Goal: Task Accomplishment & Management: Use online tool/utility

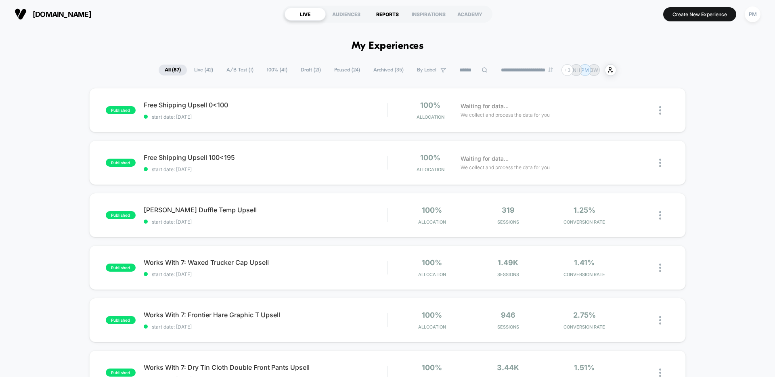
click at [385, 18] on div "REPORTS" at bounding box center [387, 14] width 41 height 13
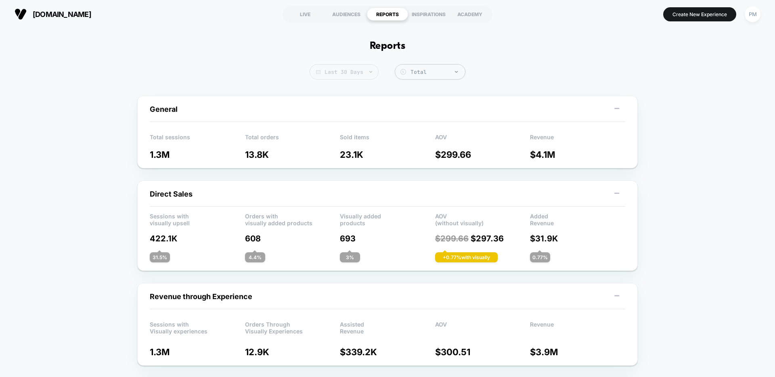
click at [344, 73] on span "Last 30 Days" at bounding box center [343, 71] width 69 height 15
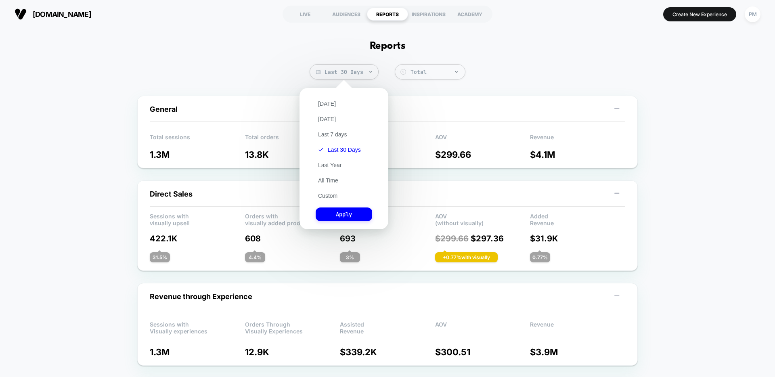
click at [326, 107] on div "[DATE] [DATE] Last 7 days Last 30 Days Last Year All Time Custom Apply" at bounding box center [343, 158] width 81 height 133
click at [326, 103] on button "[DATE]" at bounding box center [327, 103] width 23 height 7
click at [352, 211] on button "Apply" at bounding box center [344, 214] width 56 height 14
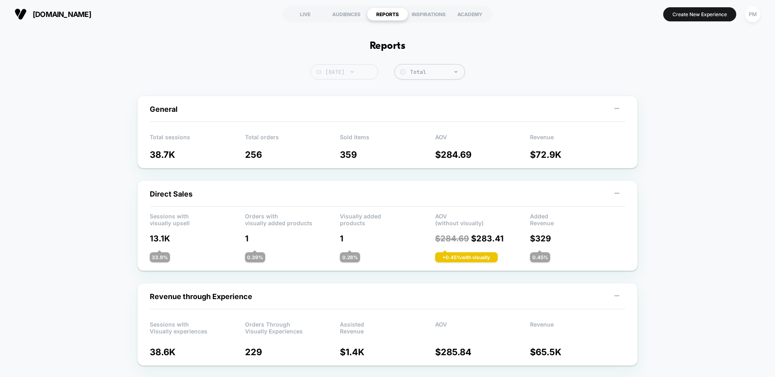
click at [344, 78] on span "[DATE]" at bounding box center [344, 71] width 68 height 15
select select "*"
select select "****"
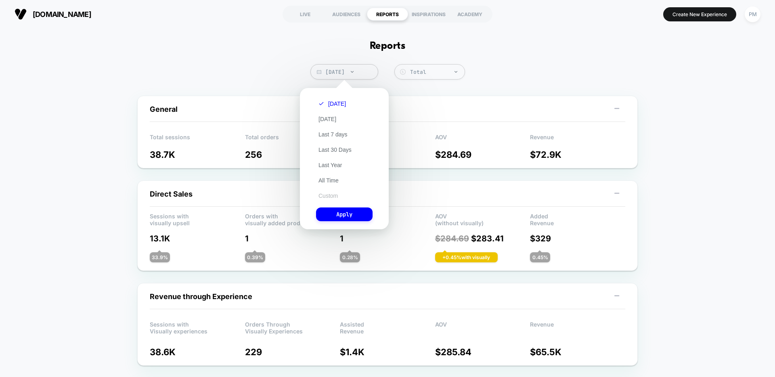
click at [328, 193] on button "Custom" at bounding box center [328, 195] width 24 height 7
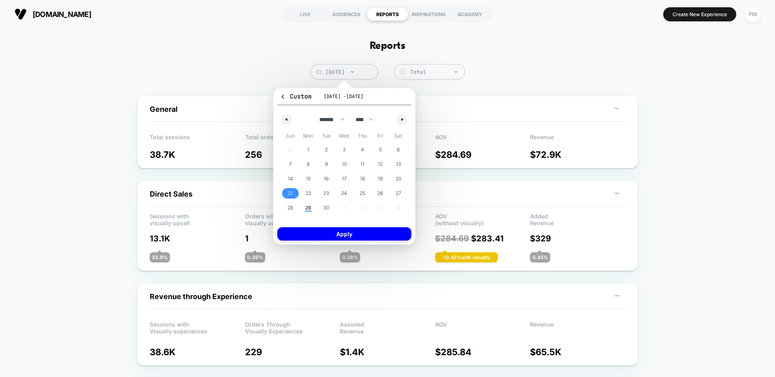
click at [287, 195] on span "21" at bounding box center [290, 193] width 18 height 10
click at [397, 189] on span "27" at bounding box center [398, 193] width 6 height 15
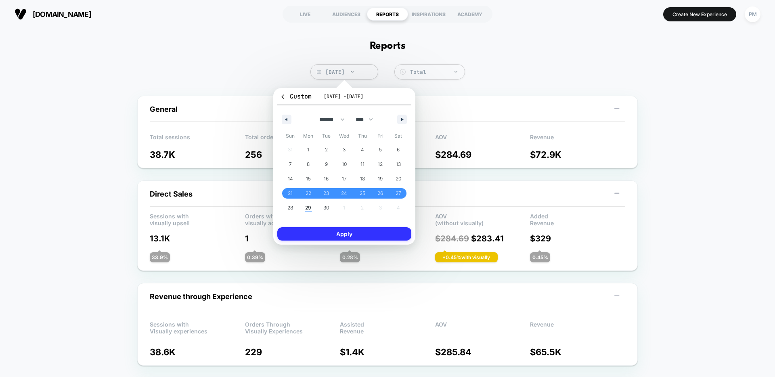
click at [390, 237] on button "Apply" at bounding box center [344, 233] width 134 height 13
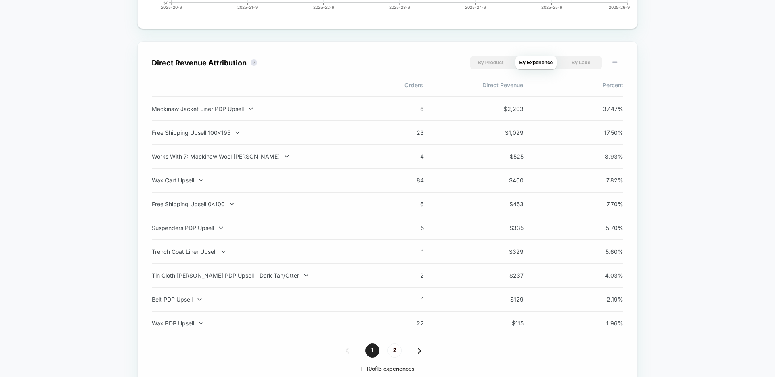
scroll to position [544, 0]
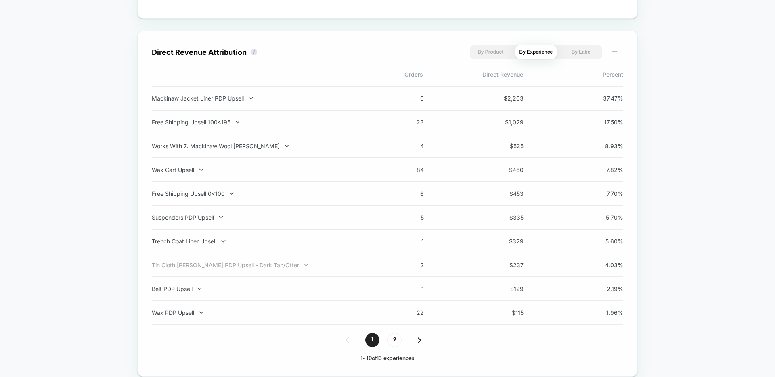
click at [270, 267] on div "Tin Cloth [PERSON_NAME] PDP Upsell - Dark Tan/Otter" at bounding box center [258, 264] width 212 height 7
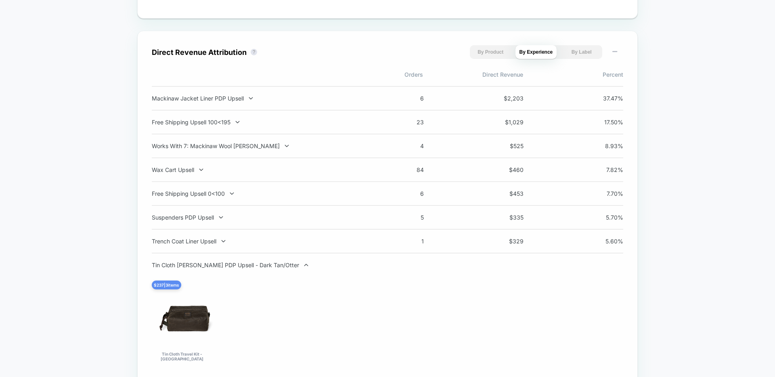
click at [270, 267] on div "Tin Cloth [PERSON_NAME] PDP Upsell - Dark Tan/Otter" at bounding box center [258, 264] width 212 height 7
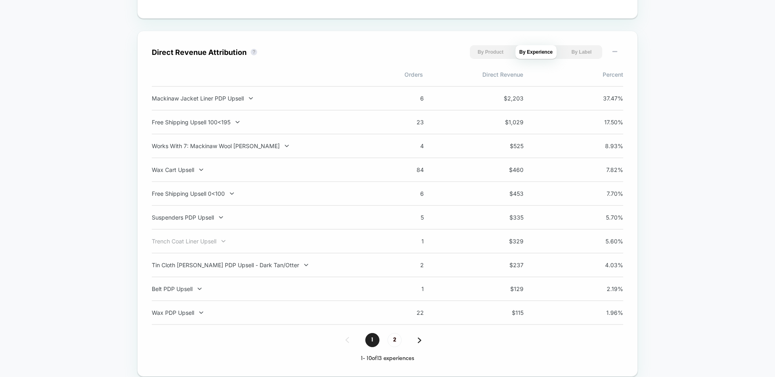
click at [214, 241] on div "Trench Coat Liner Upsell" at bounding box center [258, 241] width 212 height 7
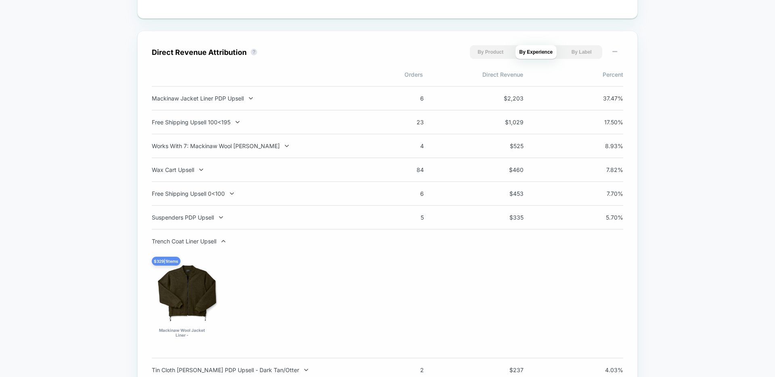
click at [214, 241] on div "Trench Coat Liner Upsell" at bounding box center [258, 241] width 212 height 7
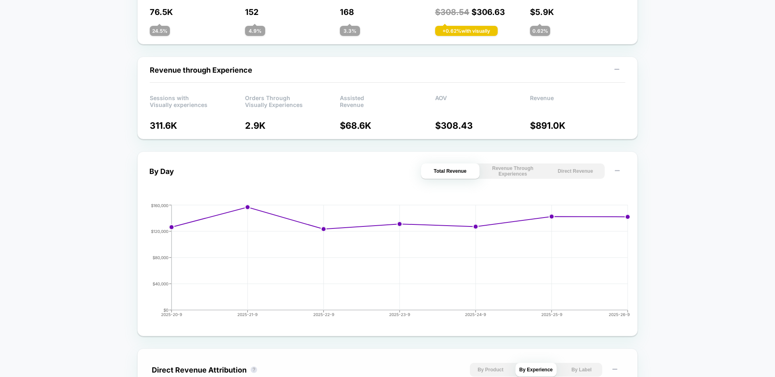
scroll to position [0, 0]
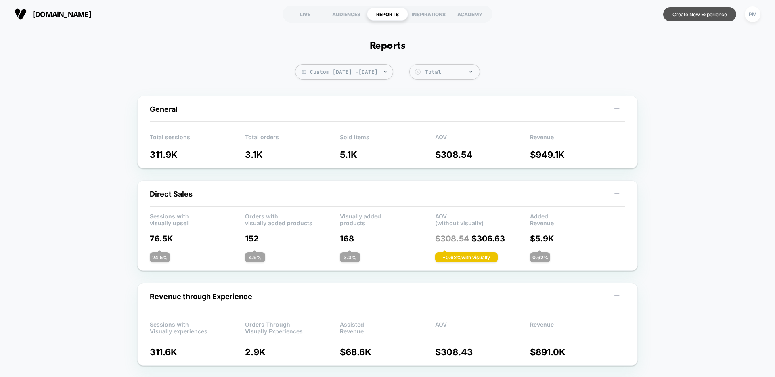
click at [684, 11] on button "Create New Experience" at bounding box center [699, 14] width 73 height 14
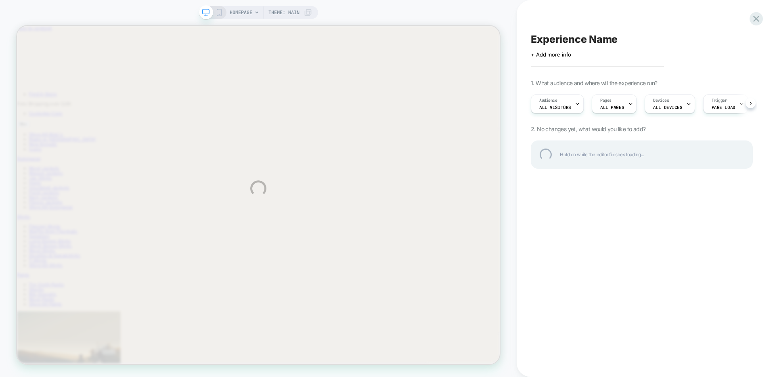
click at [570, 38] on div "Experience Name" at bounding box center [642, 39] width 222 height 12
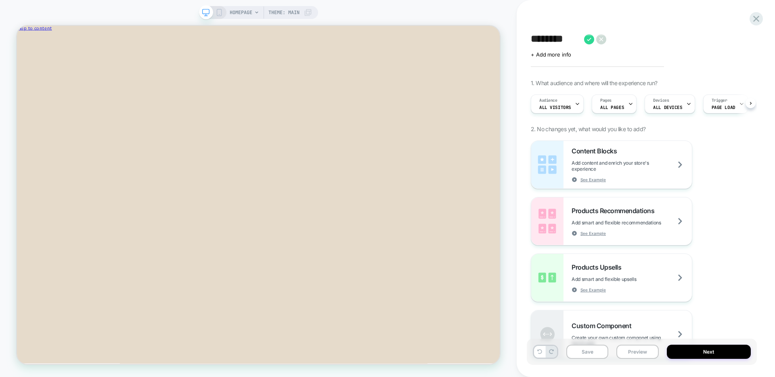
scroll to position [0, 0]
click at [582, 38] on textarea "********" at bounding box center [566, 39] width 70 height 12
type textarea "**********"
click at [734, 38] on icon at bounding box center [735, 39] width 10 height 10
click at [610, 104] on div "Pages ALL PAGES" at bounding box center [612, 104] width 40 height 18
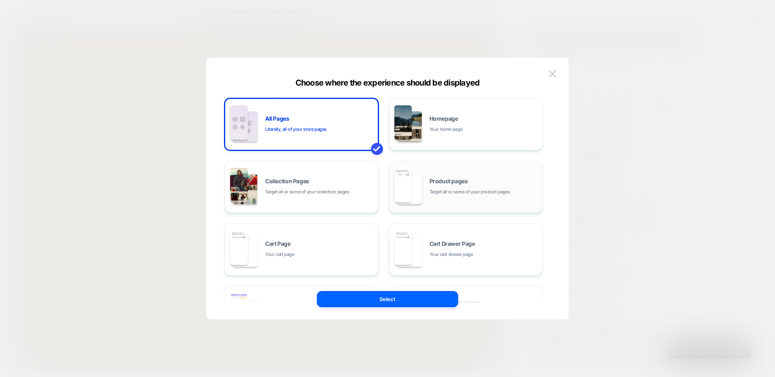
click at [495, 184] on div "Product pages Target all or some of your product pages" at bounding box center [483, 186] width 109 height 17
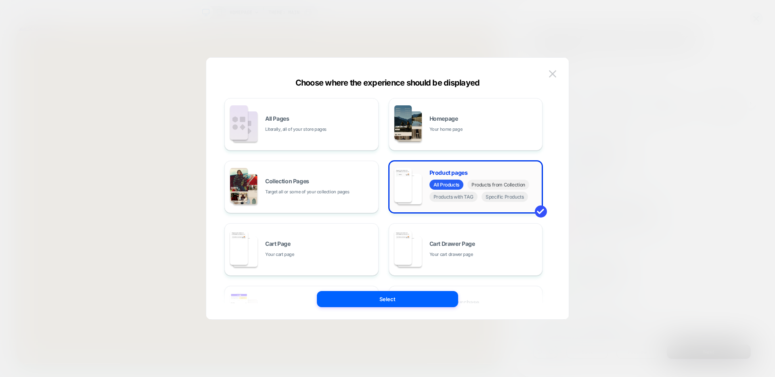
click at [492, 183] on span "Products from Collection" at bounding box center [498, 185] width 62 height 10
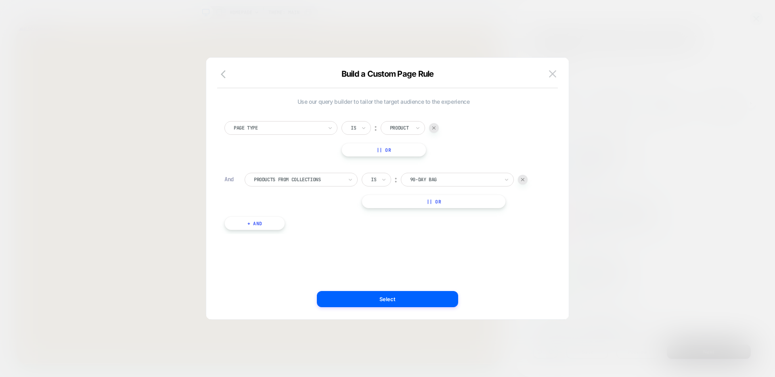
click at [466, 176] on div at bounding box center [454, 179] width 89 height 7
type input "****"
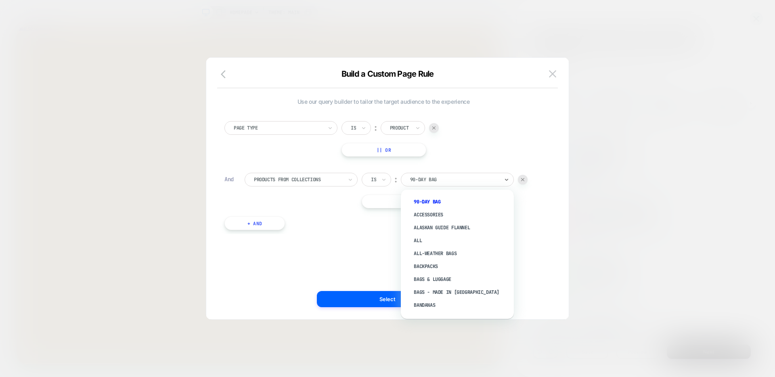
click at [338, 176] on div at bounding box center [298, 179] width 89 height 7
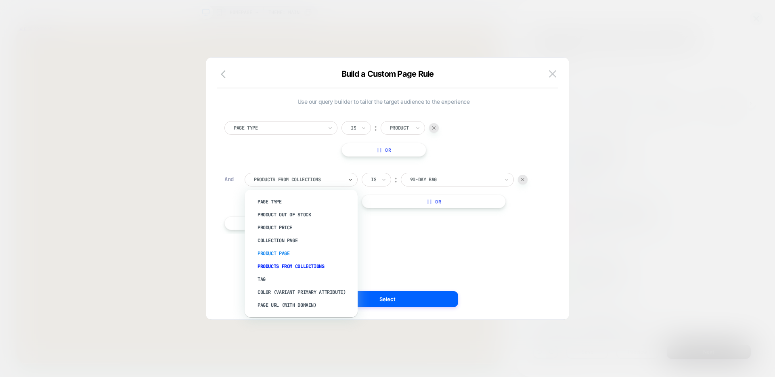
click at [284, 253] on div "Product Page" at bounding box center [305, 253] width 105 height 13
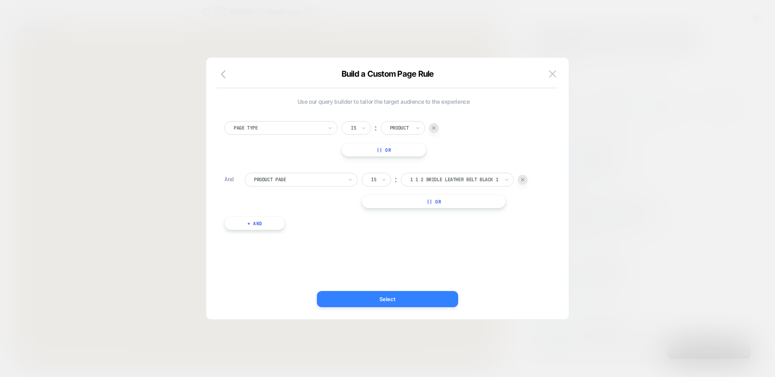
click at [390, 293] on button "Select" at bounding box center [387, 299] width 141 height 16
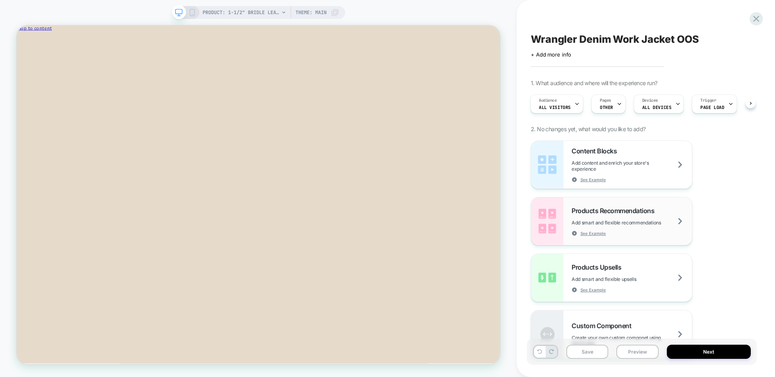
scroll to position [0, 1]
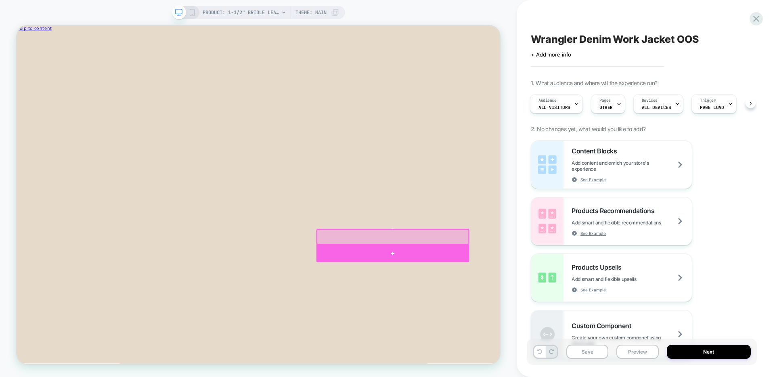
click at [518, 324] on div at bounding box center [518, 329] width 204 height 23
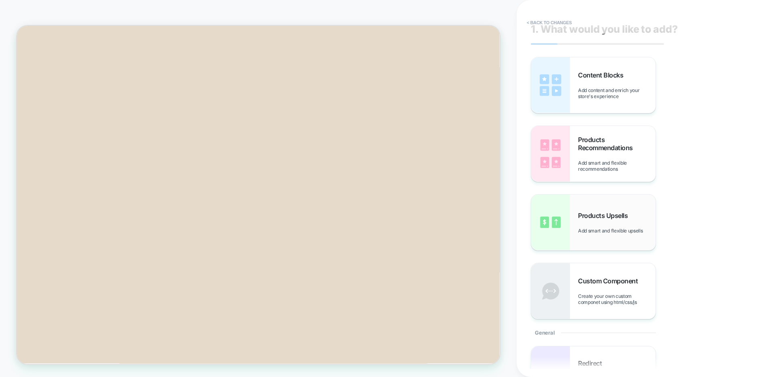
scroll to position [9, 0]
click at [613, 212] on span "Products Upsells" at bounding box center [605, 216] width 54 height 8
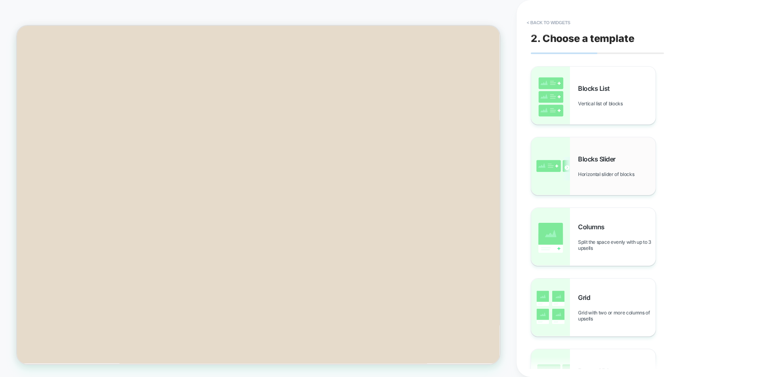
scroll to position [153, 0]
click at [618, 94] on div "Blocks List Vertical list of blocks" at bounding box center [616, 95] width 77 height 22
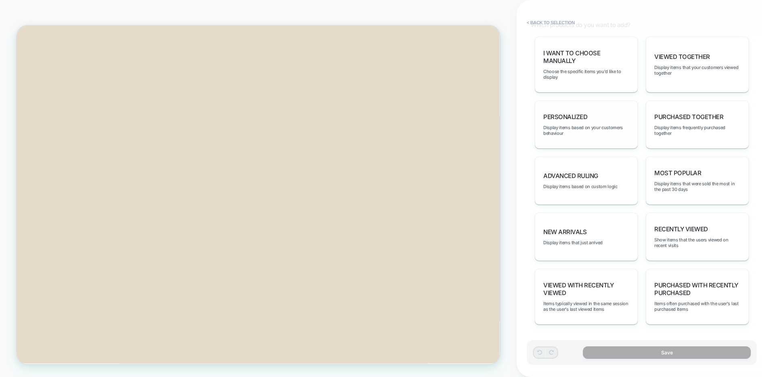
scroll to position [244, 0]
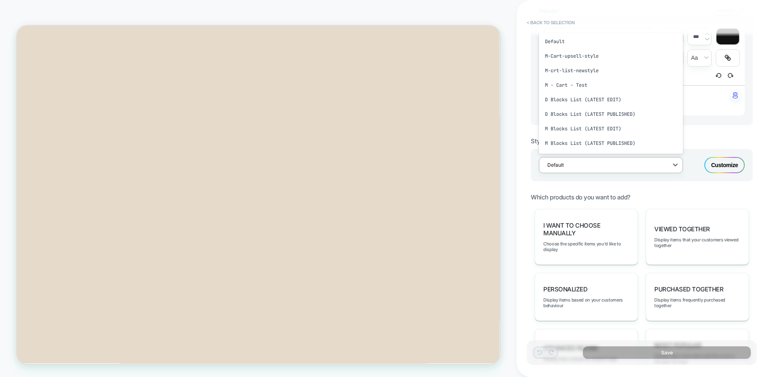
click at [627, 169] on div "Default" at bounding box center [605, 164] width 125 height 11
click at [601, 104] on div "PM - PDP Item Upsell" at bounding box center [611, 101] width 144 height 15
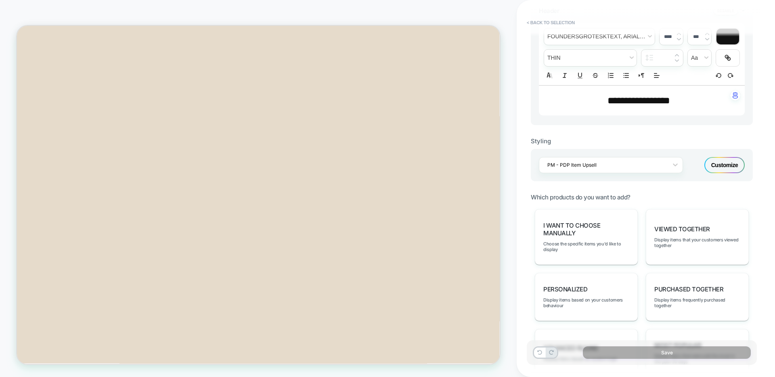
click at [633, 105] on span "**********" at bounding box center [638, 101] width 63 height 10
click at [656, 98] on span "**********" at bounding box center [638, 101] width 63 height 10
type input "****"
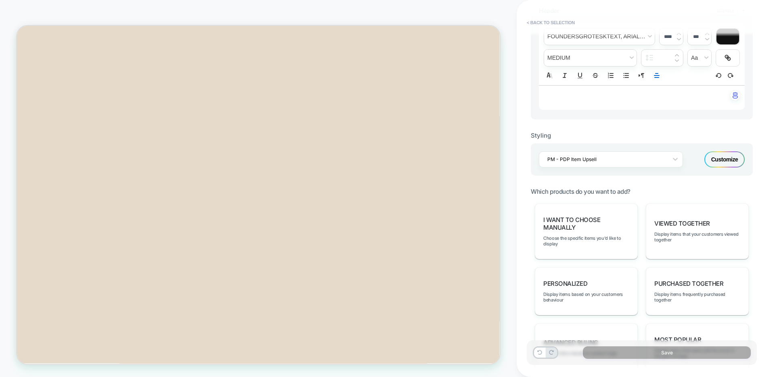
click at [656, 135] on div "Styling" at bounding box center [642, 136] width 222 height 8
click at [650, 94] on p "﻿" at bounding box center [639, 98] width 184 height 8
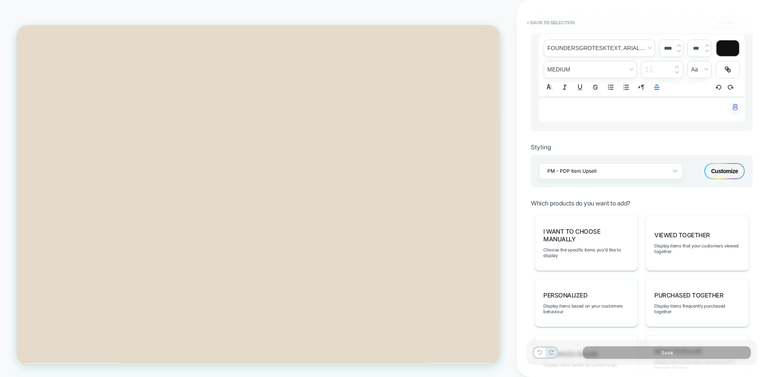
scroll to position [0, 0]
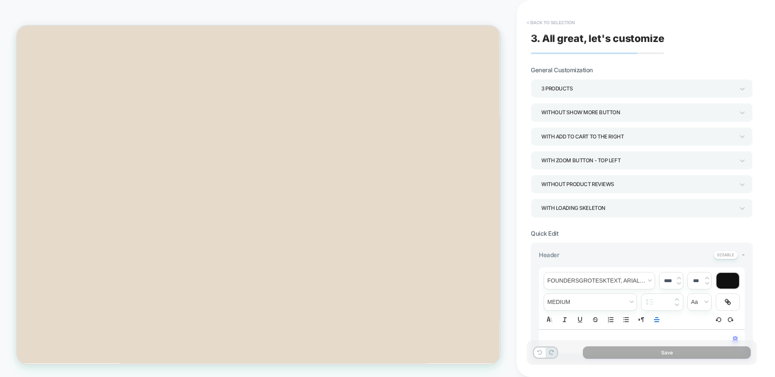
click at [556, 27] on button "< Back to selection" at bounding box center [551, 22] width 56 height 13
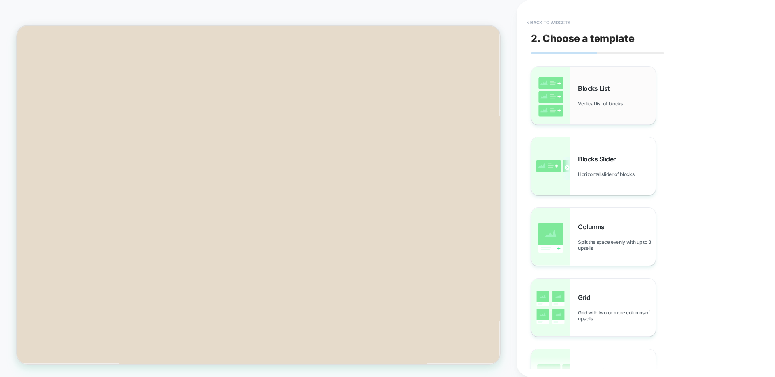
click at [587, 94] on div "Blocks List Vertical list of blocks" at bounding box center [616, 95] width 77 height 22
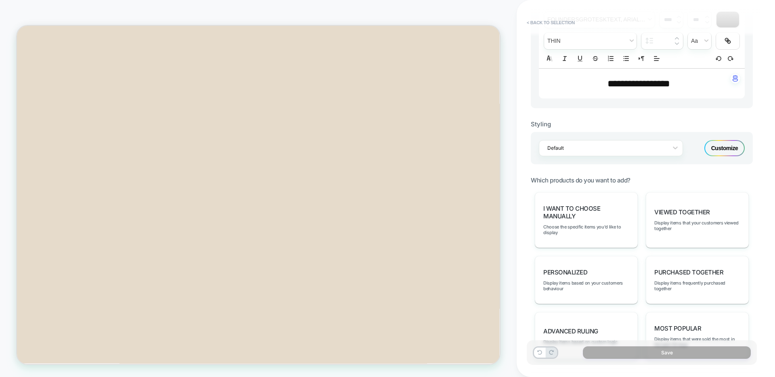
scroll to position [313, 0]
click at [652, 85] on span "**********" at bounding box center [638, 84] width 63 height 10
drag, startPoint x: 652, startPoint y: 81, endPoint x: 676, endPoint y: 86, distance: 25.0
click at [652, 81] on span "**********" at bounding box center [638, 84] width 63 height 10
type input "****"
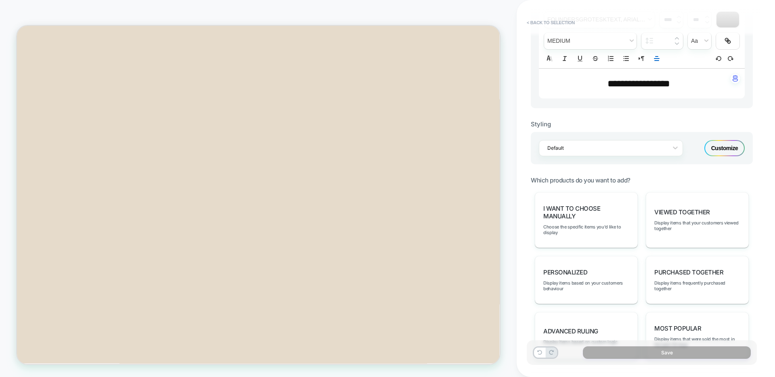
drag, startPoint x: 656, startPoint y: 59, endPoint x: 659, endPoint y: 78, distance: 19.6
click at [656, 59] on icon "Align" at bounding box center [656, 58] width 7 height 7
click at [656, 71] on icon "Align" at bounding box center [656, 69] width 6 height 6
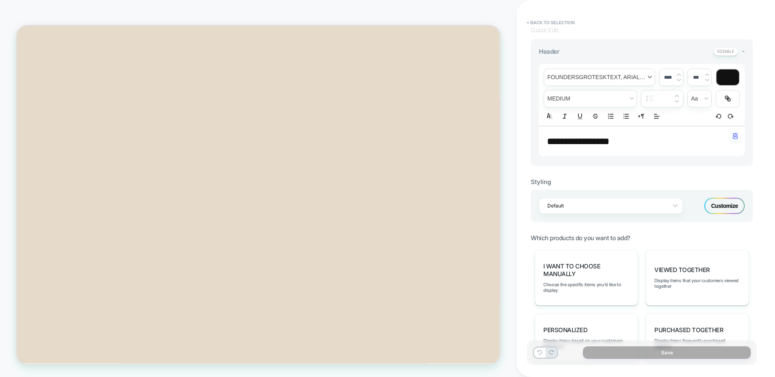
click at [615, 77] on span "font" at bounding box center [599, 77] width 111 height 17
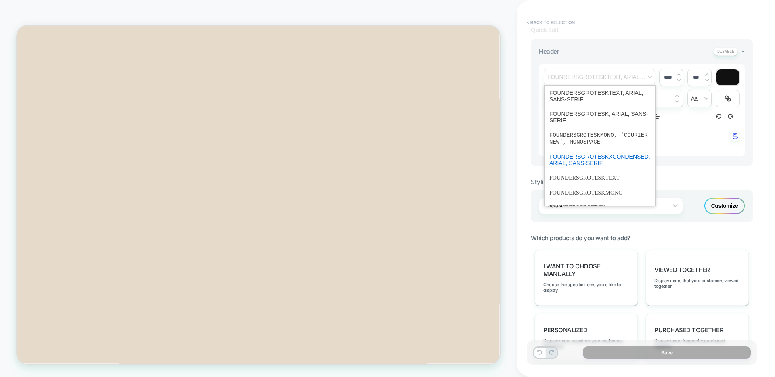
click at [602, 163] on span "font" at bounding box center [599, 159] width 101 height 21
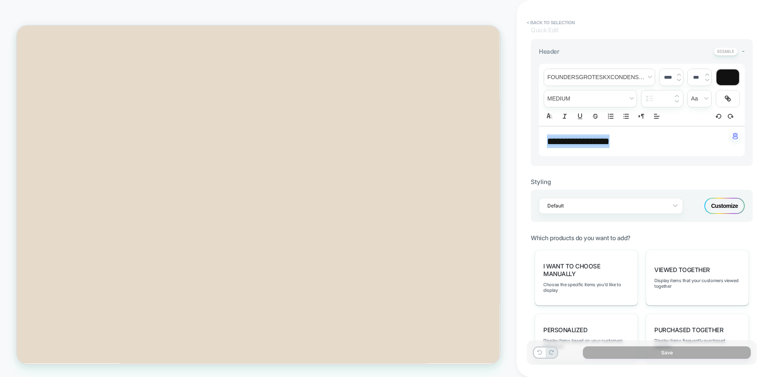
click at [680, 72] on div "****" at bounding box center [670, 77] width 23 height 17
click at [678, 75] on img at bounding box center [679, 74] width 4 height 3
type input "****"
click at [648, 208] on div at bounding box center [605, 207] width 117 height 8
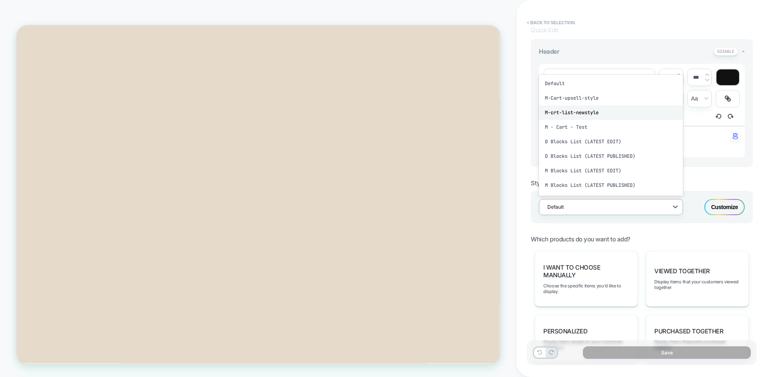
scroll to position [56, 0]
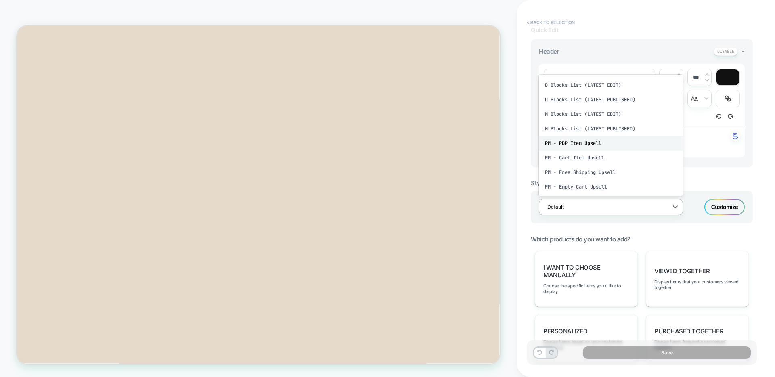
click at [582, 146] on div "PM - PDP Item Upsell" at bounding box center [611, 143] width 144 height 15
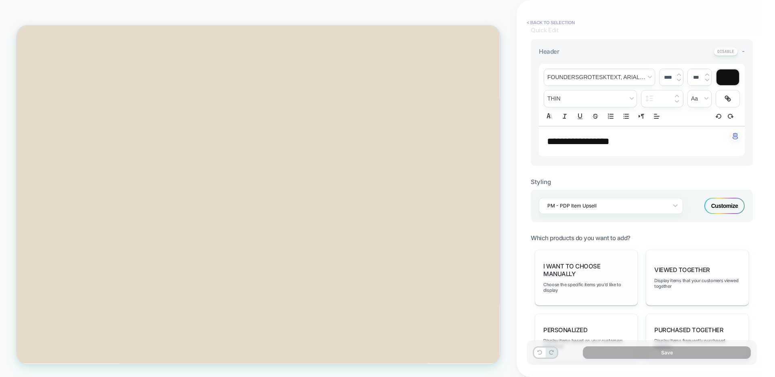
click at [587, 264] on span "I want to choose manually" at bounding box center [586, 269] width 86 height 15
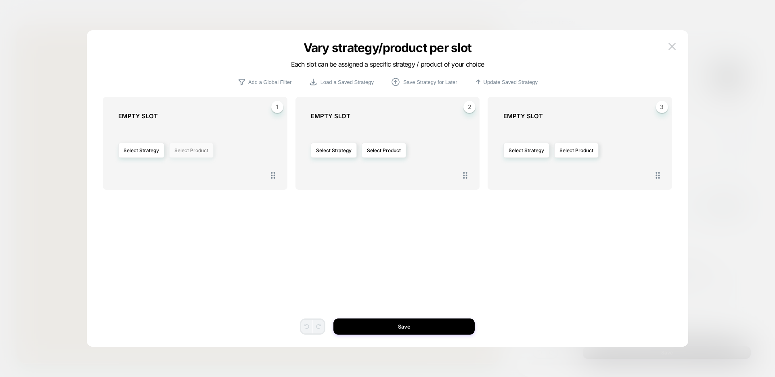
click at [194, 155] on button "Select Product" at bounding box center [191, 150] width 44 height 15
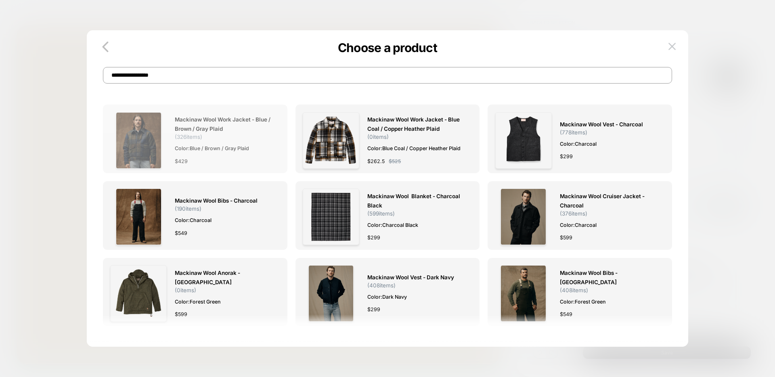
type input "**********"
click at [135, 140] on img at bounding box center [138, 140] width 45 height 56
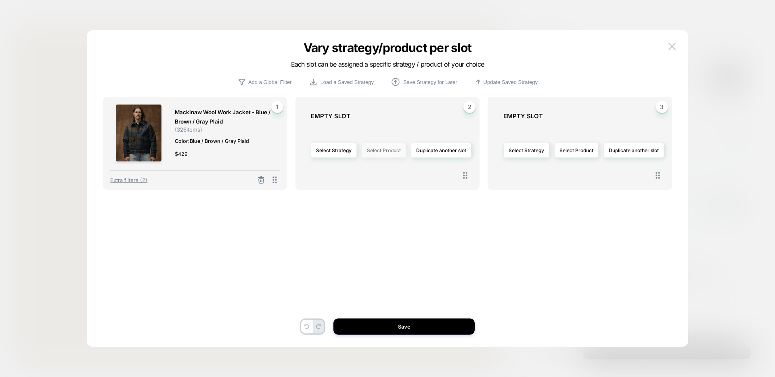
click at [391, 148] on button "Select Product" at bounding box center [384, 150] width 44 height 15
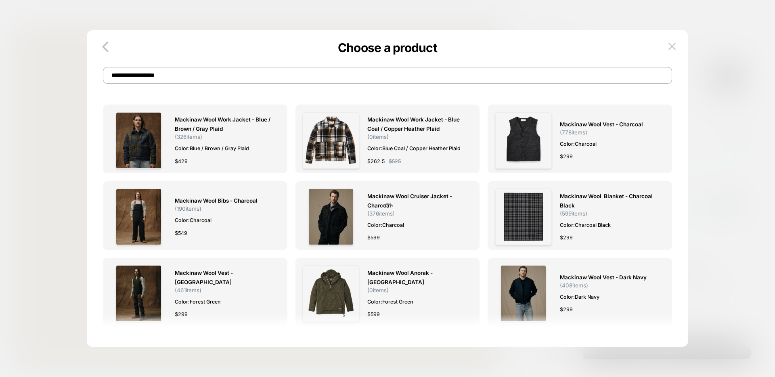
type input "**********"
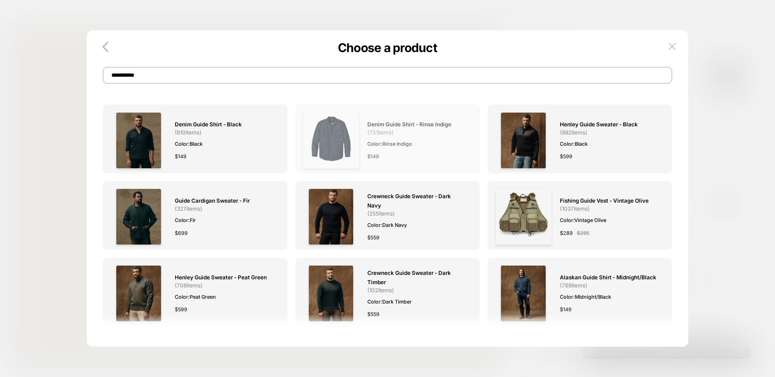
type input "**********"
click at [333, 122] on img at bounding box center [331, 140] width 56 height 56
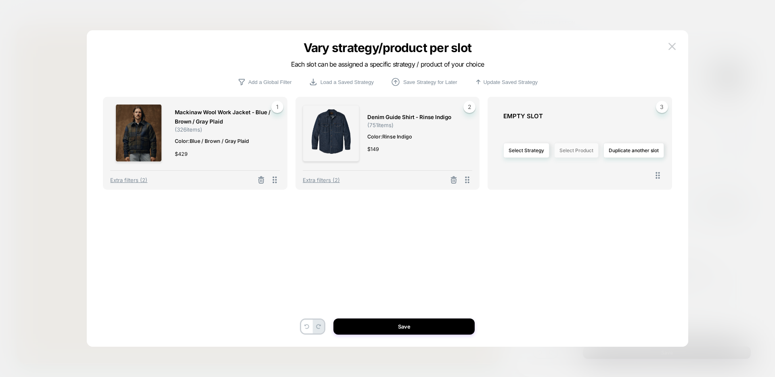
click at [584, 153] on button "Select Product" at bounding box center [576, 150] width 44 height 15
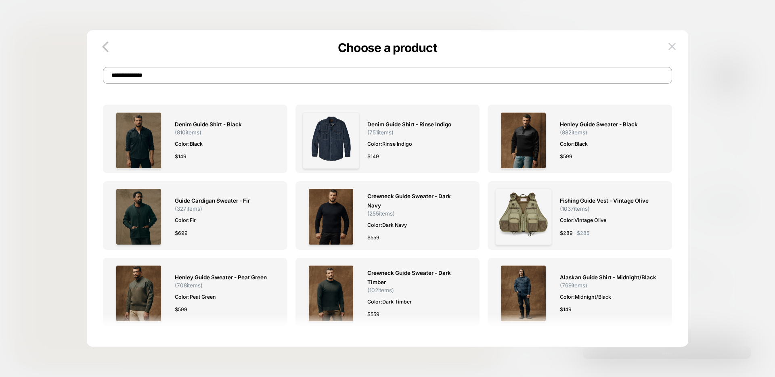
type input "**********"
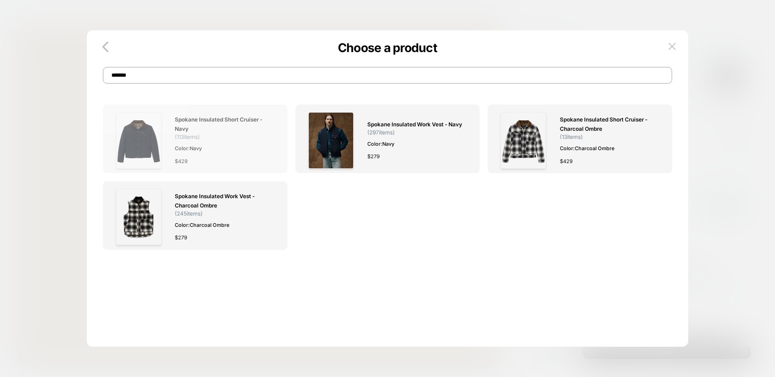
type input "*******"
click at [138, 140] on img at bounding box center [138, 140] width 45 height 56
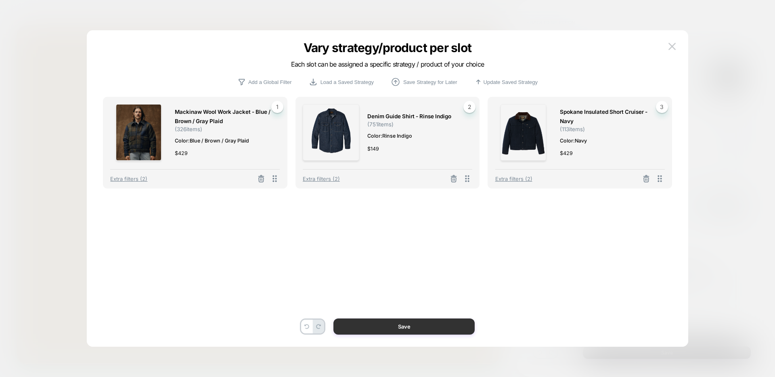
click at [411, 329] on button "Save" at bounding box center [403, 326] width 141 height 16
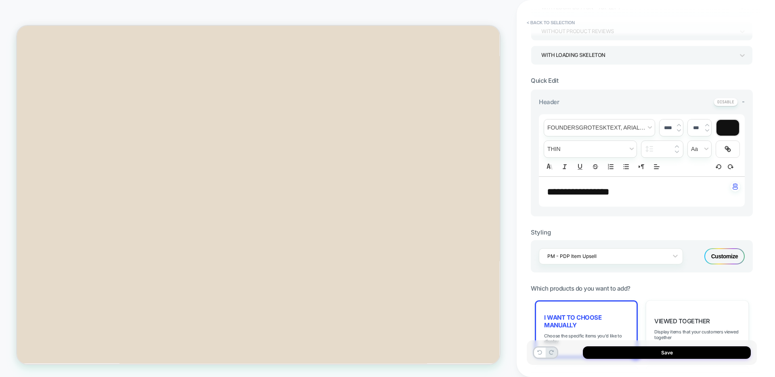
scroll to position [0, 0]
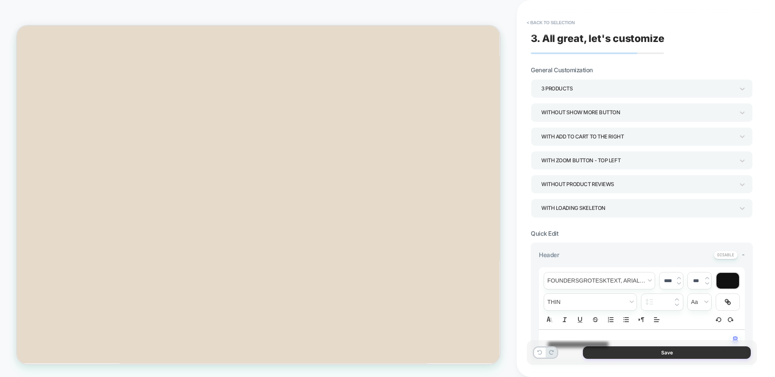
click at [644, 355] on button "Save" at bounding box center [667, 352] width 168 height 13
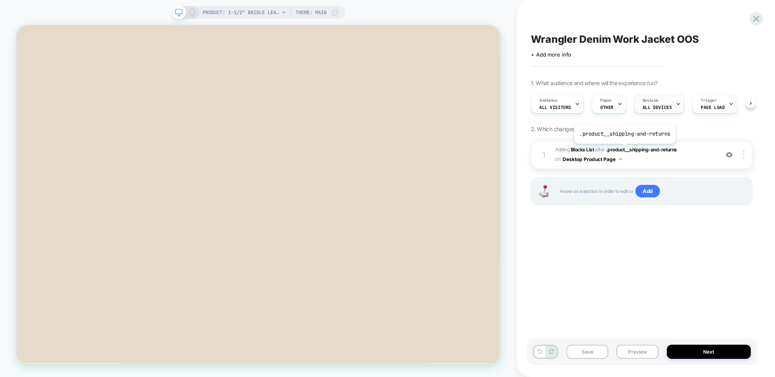
scroll to position [0, 0]
click at [612, 104] on div "Pages OTHER" at bounding box center [606, 104] width 29 height 18
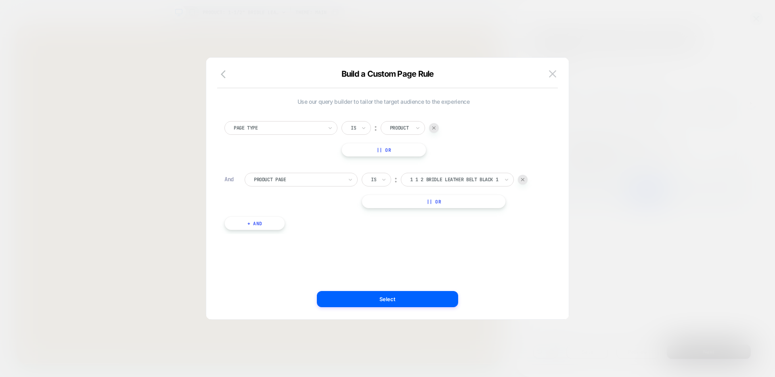
click at [260, 223] on button "+ And" at bounding box center [254, 223] width 61 height 14
click at [272, 229] on div at bounding box center [298, 231] width 89 height 7
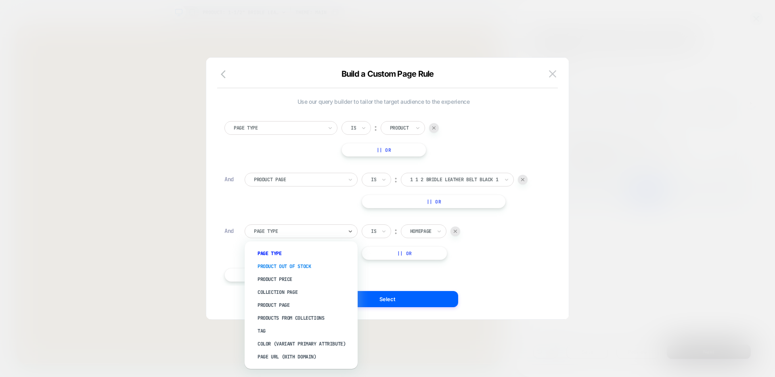
click at [297, 264] on div "Product Out Of Stock" at bounding box center [305, 266] width 105 height 13
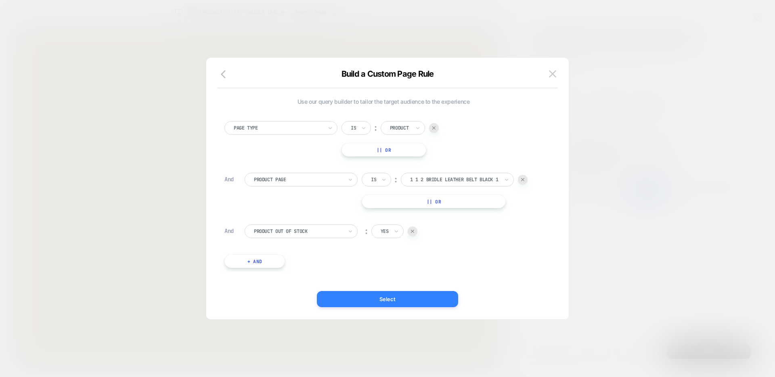
click at [351, 300] on button "Select" at bounding box center [387, 299] width 141 height 16
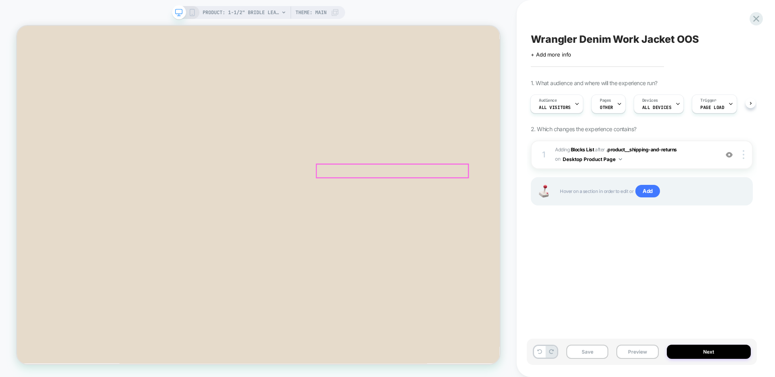
scroll to position [274, 0]
click at [745, 156] on div at bounding box center [744, 154] width 15 height 9
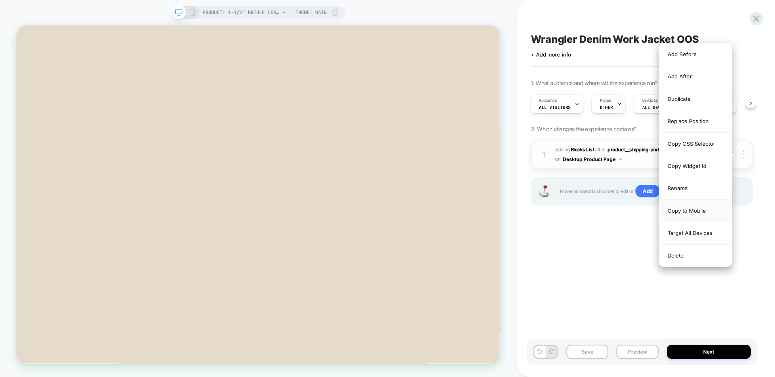
click at [694, 209] on div "Copy to Mobile" at bounding box center [695, 211] width 72 height 22
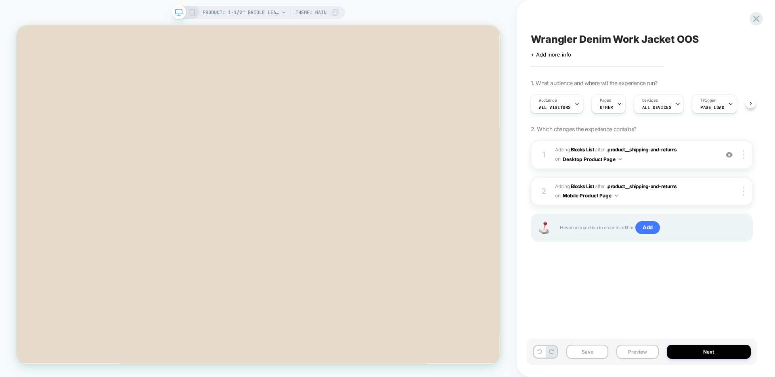
click at [192, 10] on icon at bounding box center [191, 12] width 7 height 7
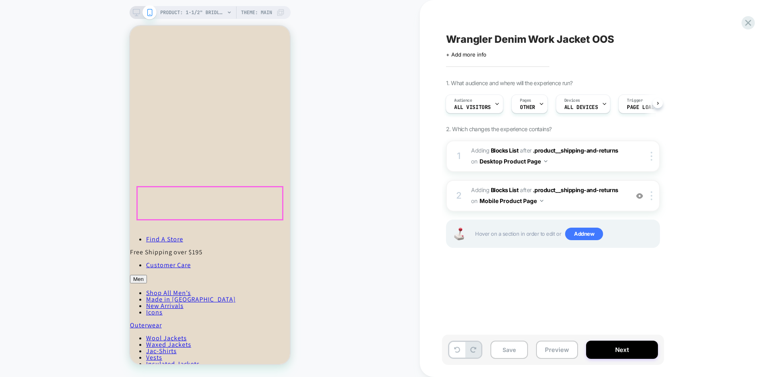
scroll to position [353, 0]
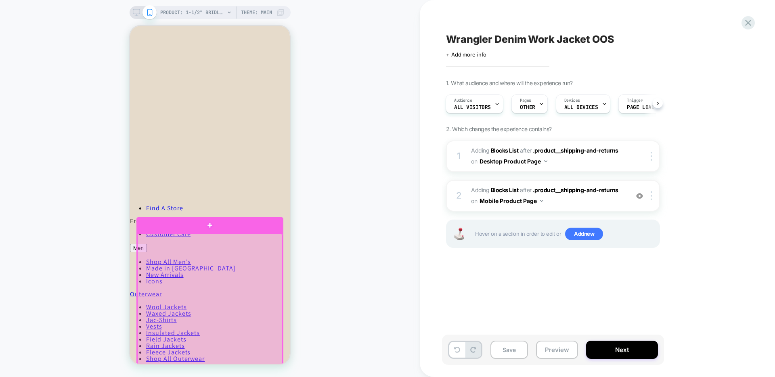
click at [213, 257] on div at bounding box center [209, 359] width 145 height 251
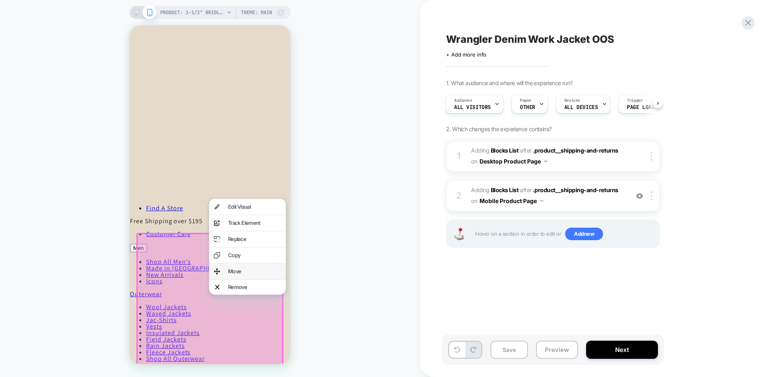
click at [234, 269] on div "Move" at bounding box center [254, 271] width 53 height 5
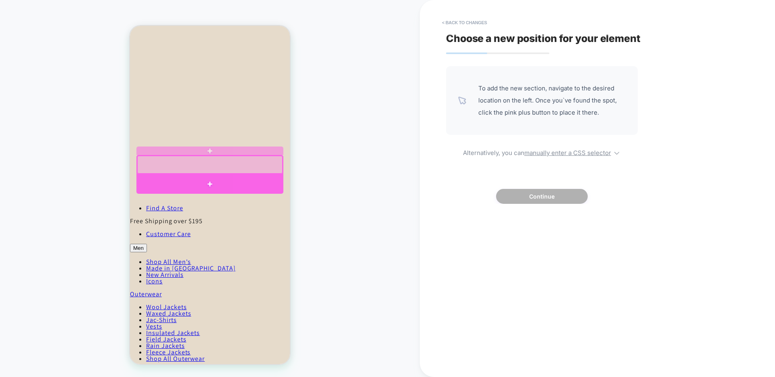
click at [217, 176] on div at bounding box center [209, 184] width 147 height 20
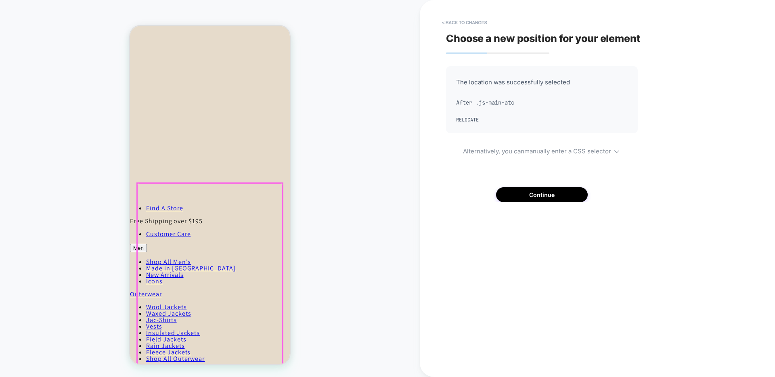
scroll to position [351, 0]
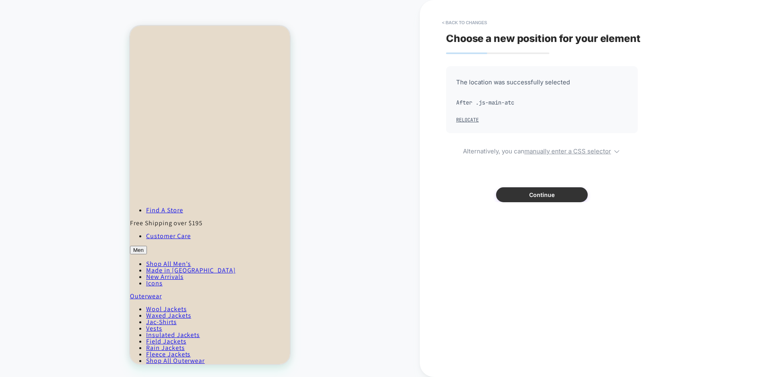
click at [521, 201] on button "Continue" at bounding box center [542, 194] width 92 height 15
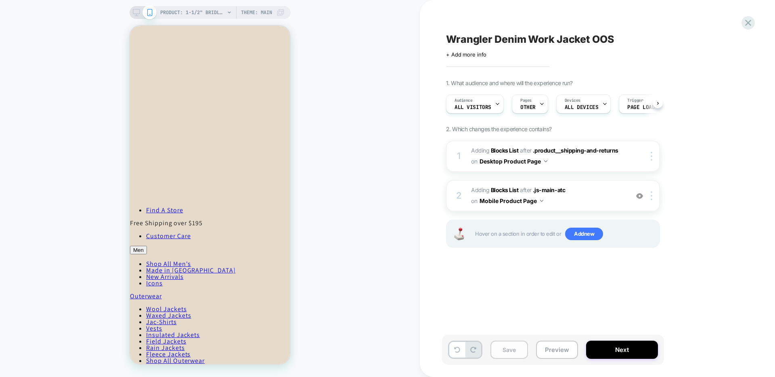
scroll to position [0, 0]
click at [519, 350] on button "Save" at bounding box center [509, 350] width 38 height 18
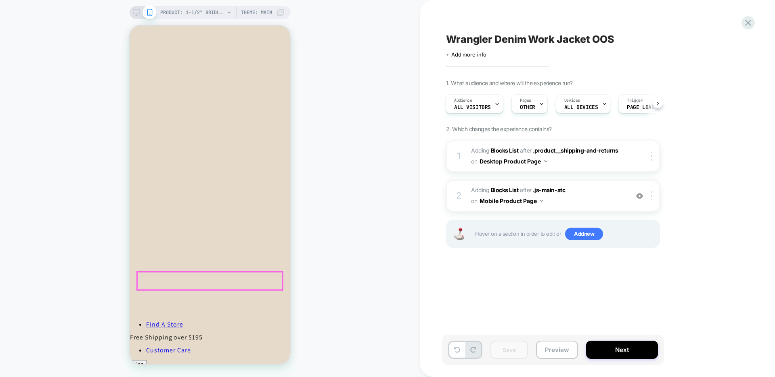
scroll to position [0, 0]
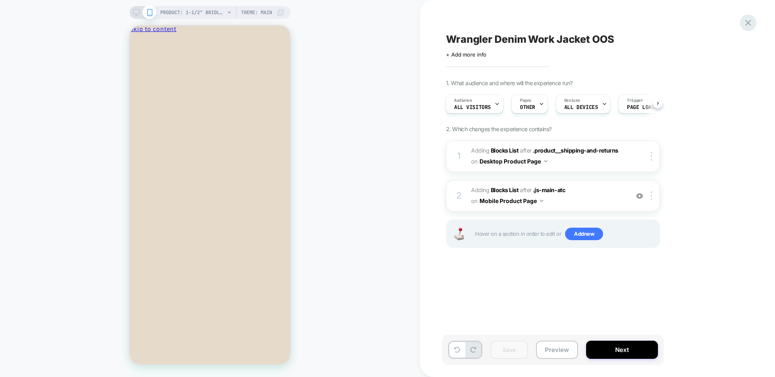
click at [750, 22] on icon at bounding box center [747, 22] width 11 height 11
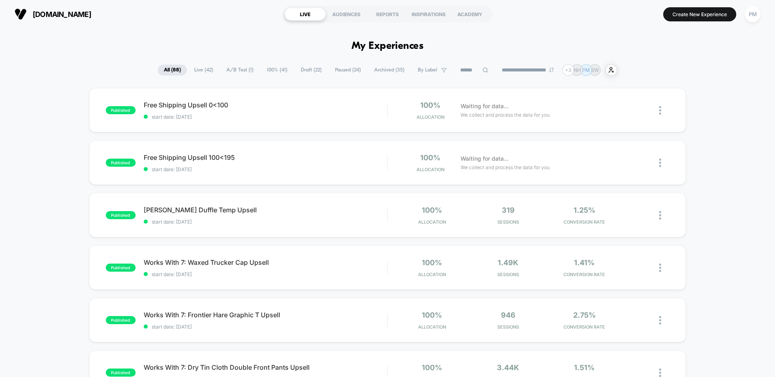
click at [313, 70] on span "Draft ( 22 )" at bounding box center [311, 70] width 33 height 11
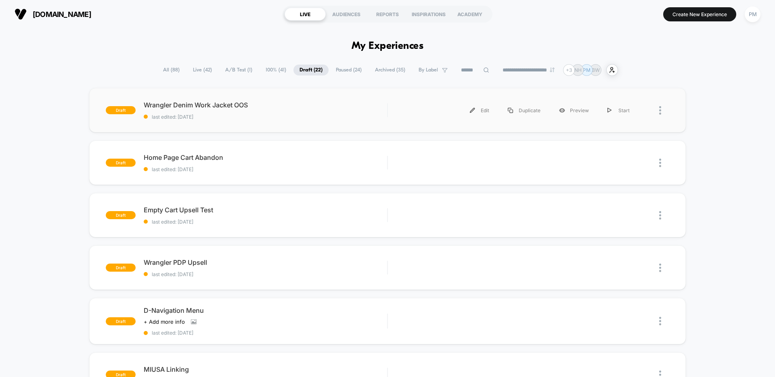
click at [662, 109] on div at bounding box center [664, 110] width 10 height 18
click at [622, 95] on div "Duplicate" at bounding box center [618, 92] width 73 height 18
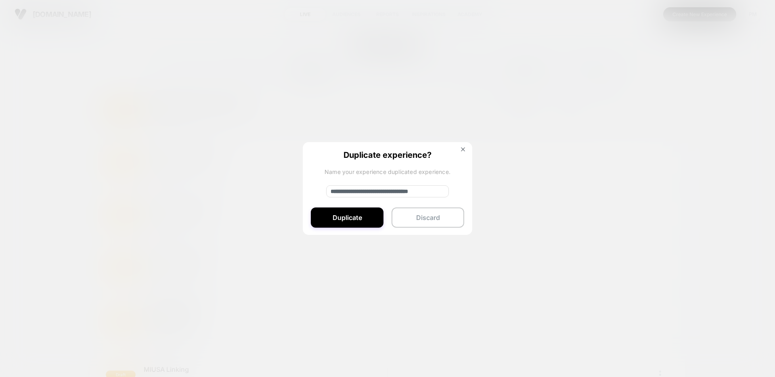
drag, startPoint x: 356, startPoint y: 191, endPoint x: 258, endPoint y: 188, distance: 98.1
click at [659, 119] on div "**********" at bounding box center [664, 110] width 10 height 18
type input "**********"
click at [345, 213] on button "Duplicate" at bounding box center [347, 217] width 73 height 20
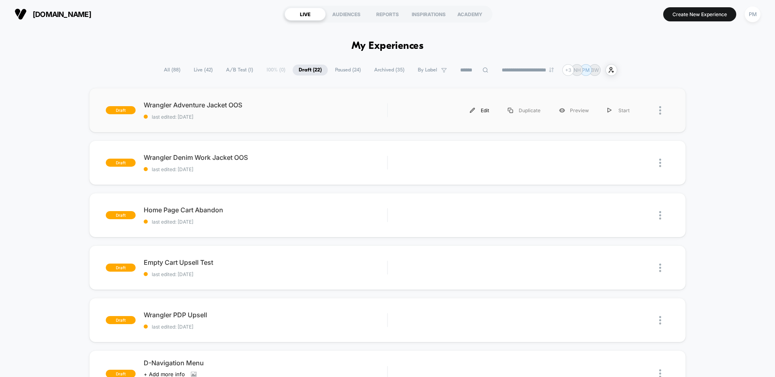
click at [477, 110] on div "Edit" at bounding box center [479, 110] width 38 height 18
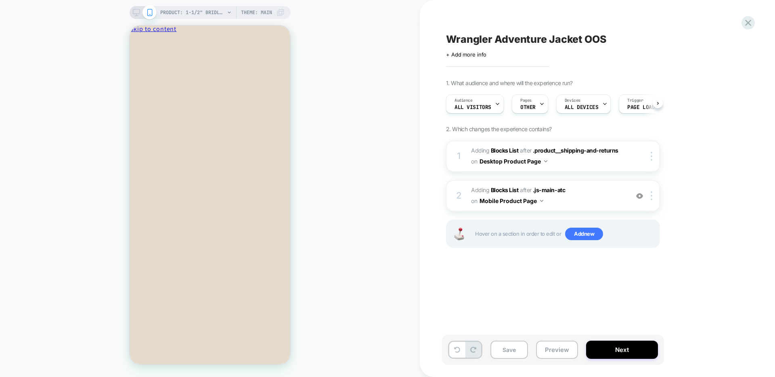
scroll to position [0, 0]
click at [133, 11] on icon at bounding box center [136, 12] width 7 height 7
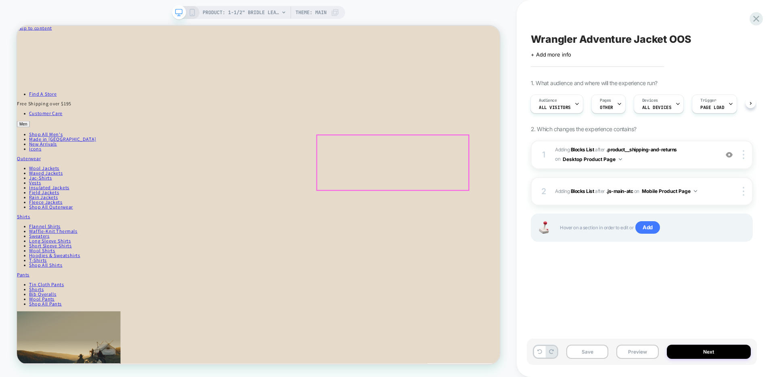
scroll to position [17, 0]
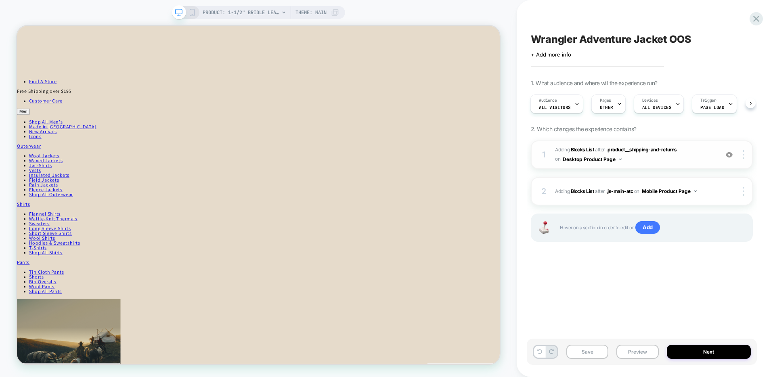
click at [644, 163] on span "#_loomi_addon_1759188951375_dup1759189219 Adding Blocks List AFTER .product__sh…" at bounding box center [634, 154] width 159 height 19
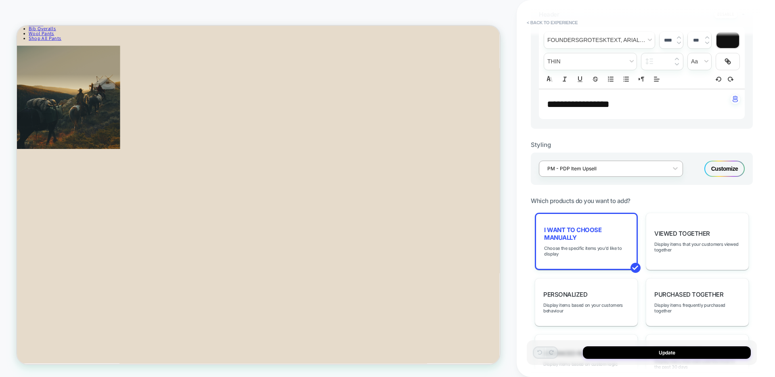
scroll to position [241, 0]
click at [582, 232] on span "I want to choose manually" at bounding box center [586, 233] width 84 height 15
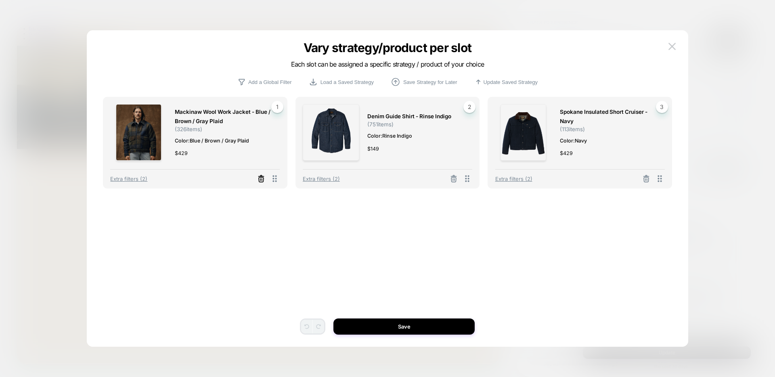
click at [263, 178] on icon at bounding box center [261, 180] width 5 height 4
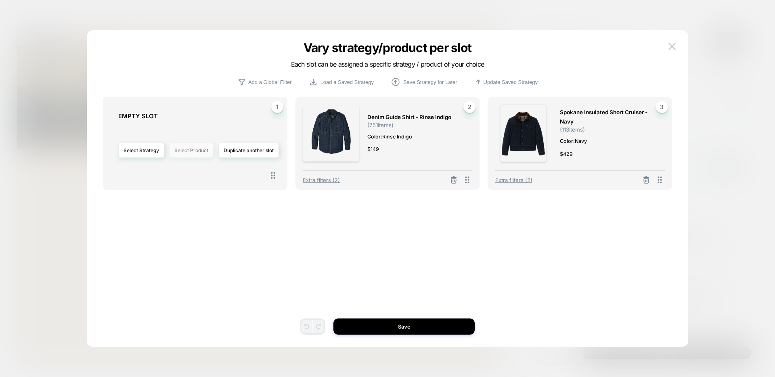
click at [194, 150] on button "Select Product" at bounding box center [191, 150] width 44 height 15
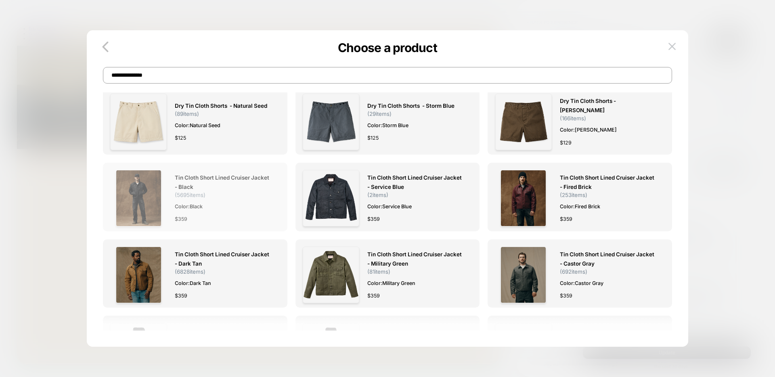
scroll to position [26, 0]
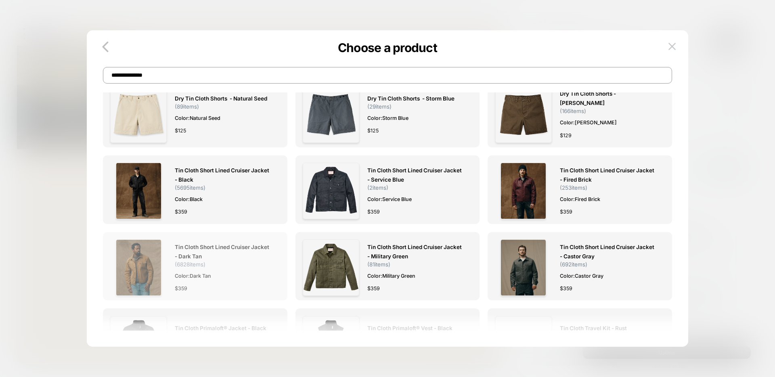
type input "**********"
click at [145, 247] on img at bounding box center [138, 267] width 45 height 56
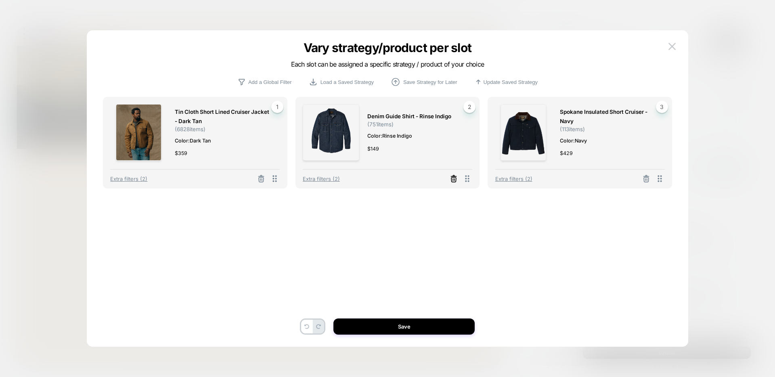
click at [452, 178] on icon at bounding box center [453, 180] width 5 height 4
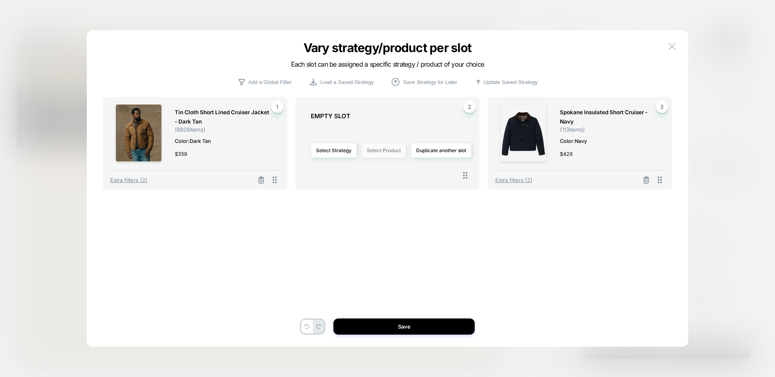
click at [391, 151] on button "Select Product" at bounding box center [384, 150] width 44 height 15
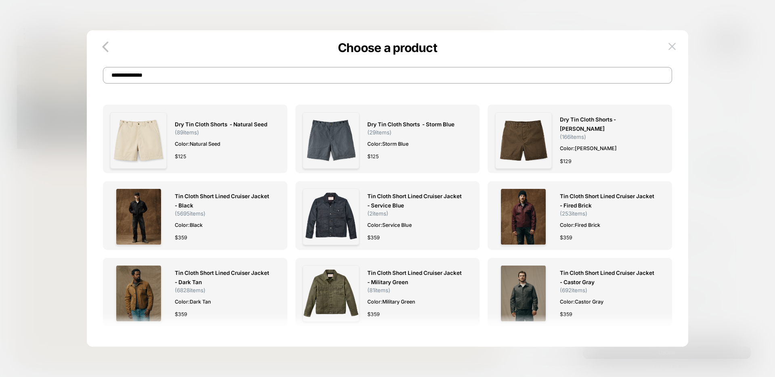
click at [332, 80] on input "**********" at bounding box center [387, 75] width 569 height 17
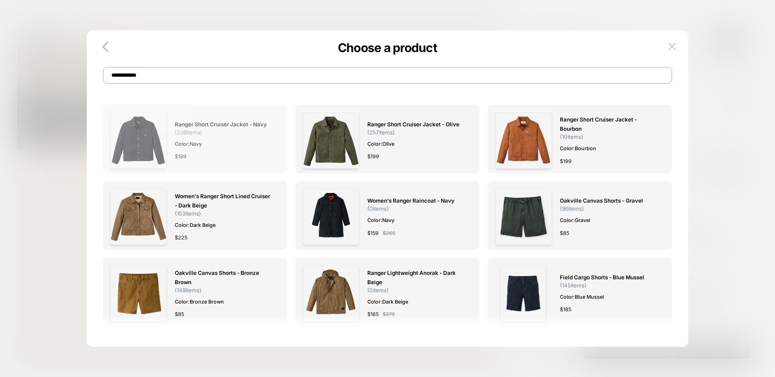
type input "**********"
click at [141, 134] on img at bounding box center [138, 140] width 56 height 56
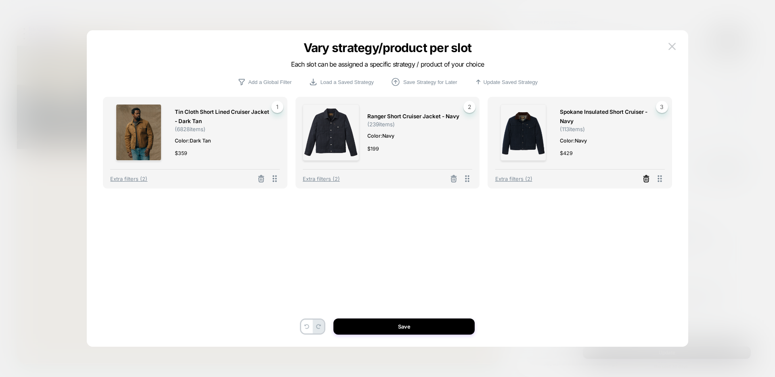
click at [647, 182] on icon at bounding box center [646, 179] width 8 height 8
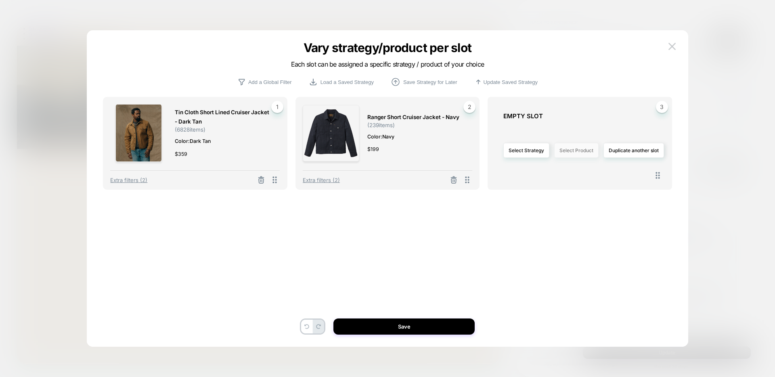
click at [573, 156] on button "Select Product" at bounding box center [576, 150] width 44 height 15
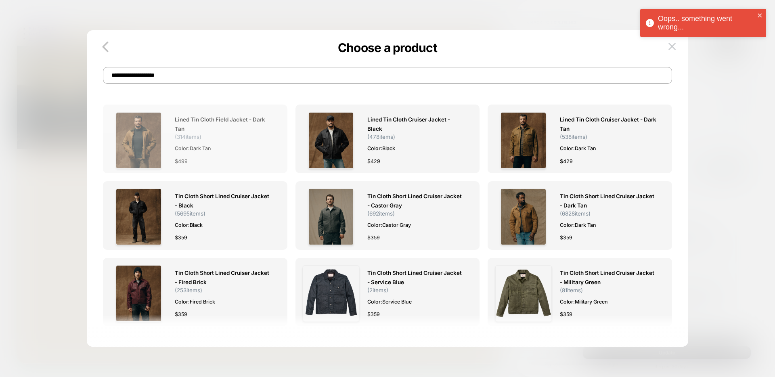
type input "**********"
click at [133, 147] on img at bounding box center [138, 140] width 45 height 56
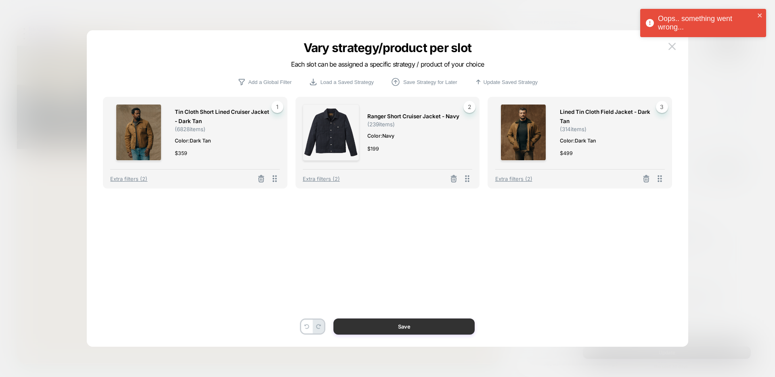
click at [394, 329] on button "Save" at bounding box center [403, 326] width 141 height 16
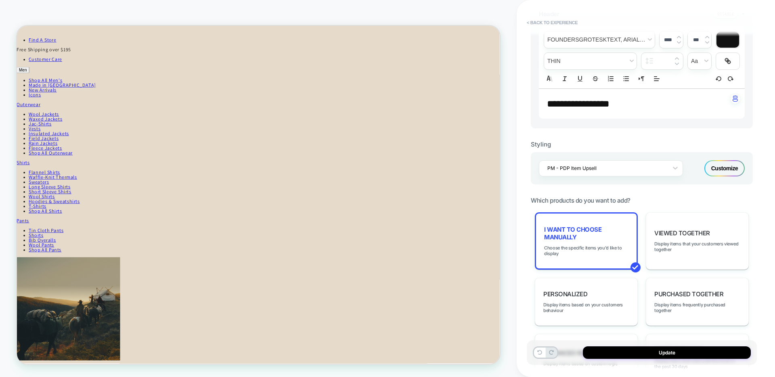
scroll to position [72, 0]
click at [638, 353] on button "Update" at bounding box center [667, 352] width 168 height 13
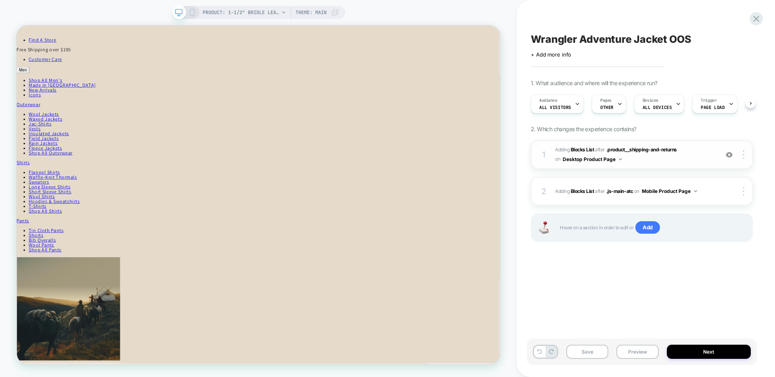
scroll to position [0, 0]
click at [705, 192] on span "#_loomi_addon_1759189182645_dup1759189219 Adding Blocks List AFTER .js-main-atc…" at bounding box center [634, 191] width 159 height 10
click at [192, 12] on icon at bounding box center [191, 12] width 7 height 7
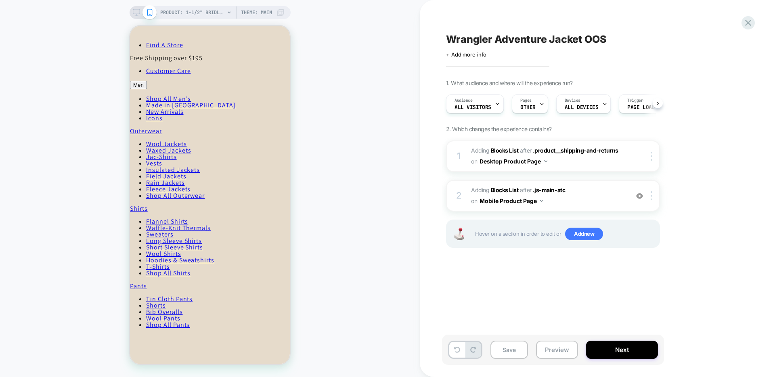
scroll to position [0, 0]
click at [137, 15] on icon at bounding box center [136, 12] width 7 height 7
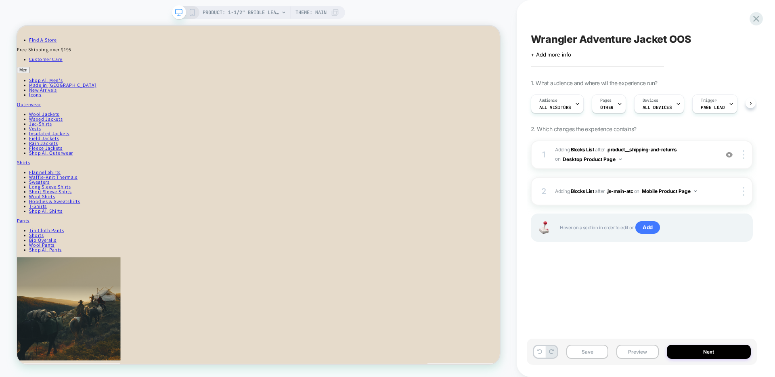
scroll to position [0, 0]
click at [741, 191] on div at bounding box center [744, 191] width 15 height 9
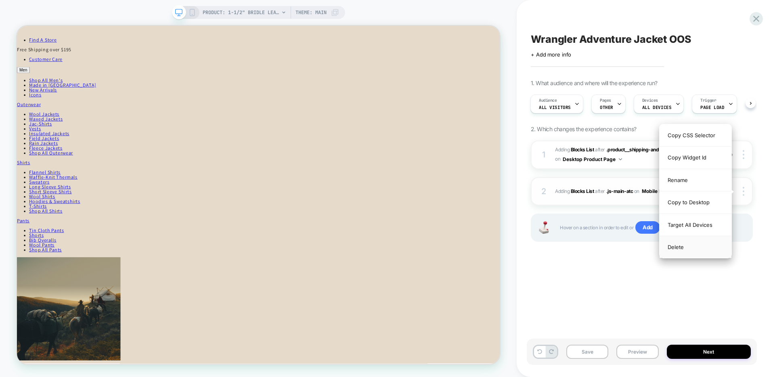
click at [679, 245] on div "Delete" at bounding box center [695, 247] width 72 height 22
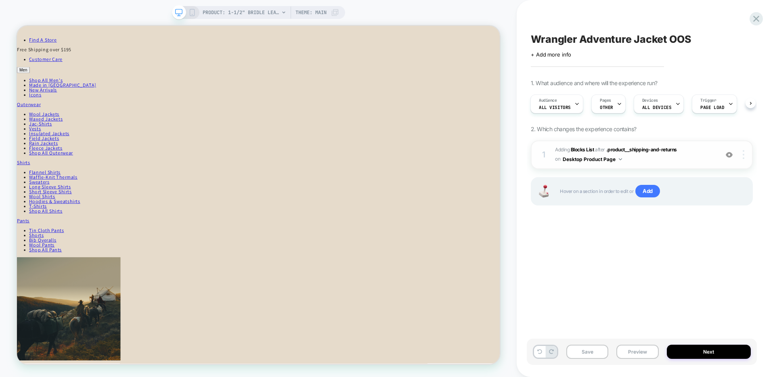
click at [746, 151] on div at bounding box center [744, 154] width 15 height 9
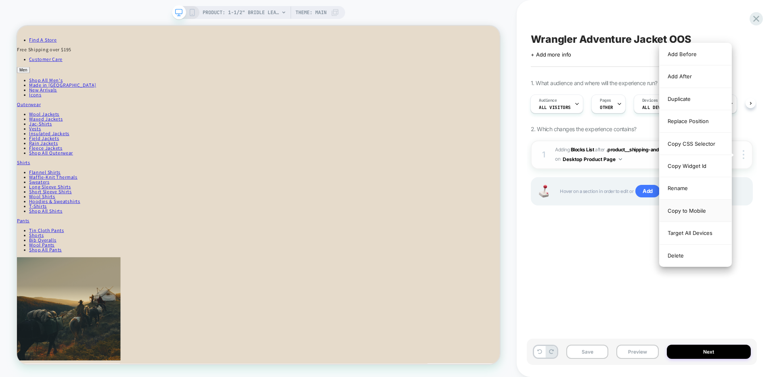
click at [687, 215] on div "Copy to Mobile" at bounding box center [695, 211] width 72 height 22
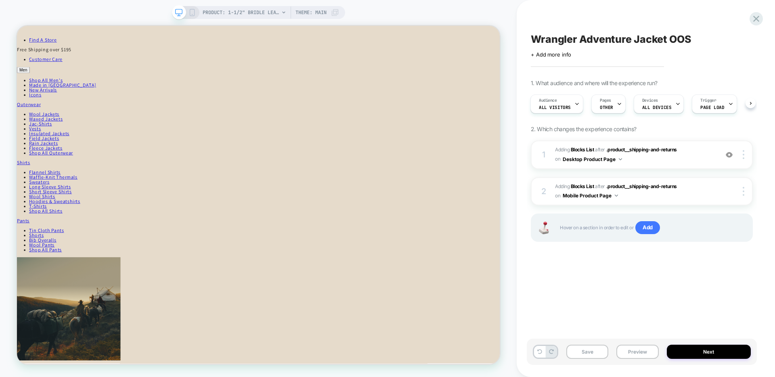
click at [191, 13] on icon at bounding box center [191, 12] width 7 height 7
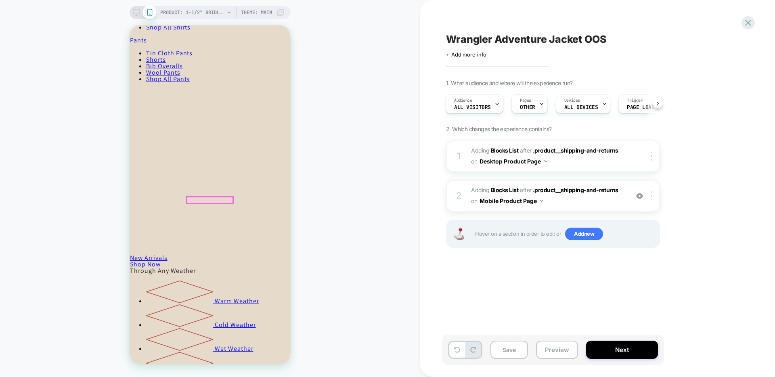
scroll to position [425, 0]
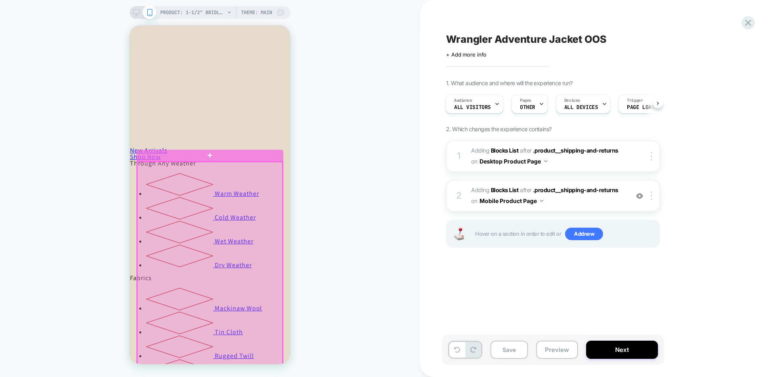
click at [224, 192] on div at bounding box center [209, 287] width 145 height 251
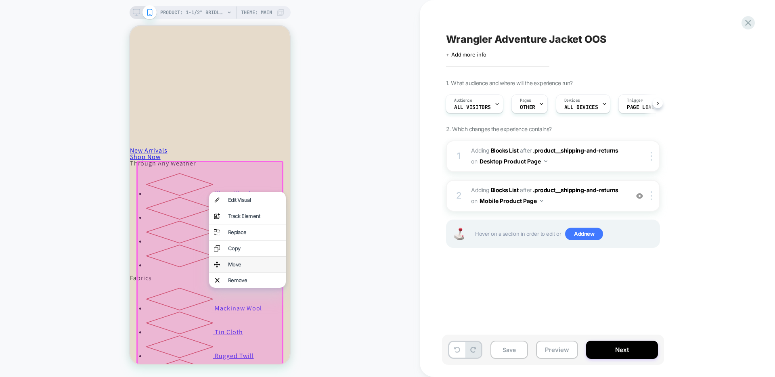
click at [236, 263] on div "Move" at bounding box center [254, 264] width 53 height 5
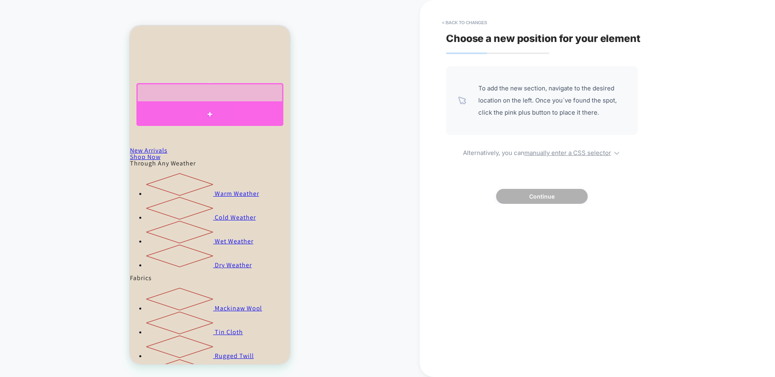
click at [226, 114] on div at bounding box center [209, 113] width 147 height 23
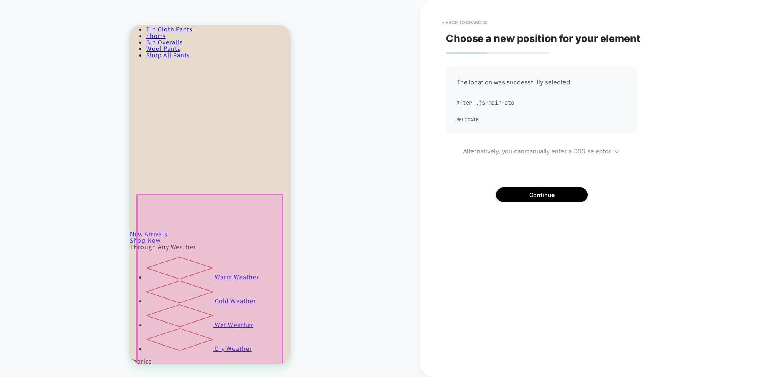
scroll to position [304, 0]
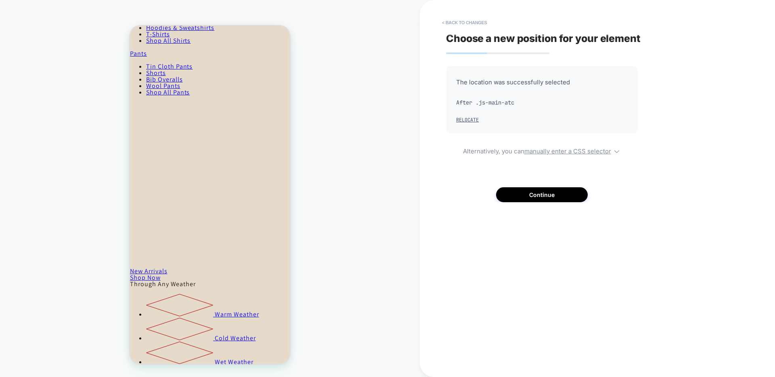
click at [539, 202] on div "Choose a new position for your element The location was successfully selected A…" at bounding box center [593, 188] width 303 height 361
click at [535, 186] on div "The location was successfully selected After .js-main-atc Relocate Alternativel…" at bounding box center [542, 134] width 192 height 136
click at [535, 199] on button "Continue" at bounding box center [542, 194] width 92 height 15
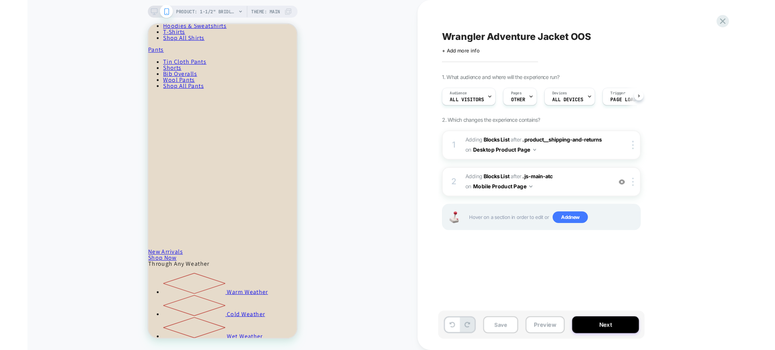
scroll to position [0, 0]
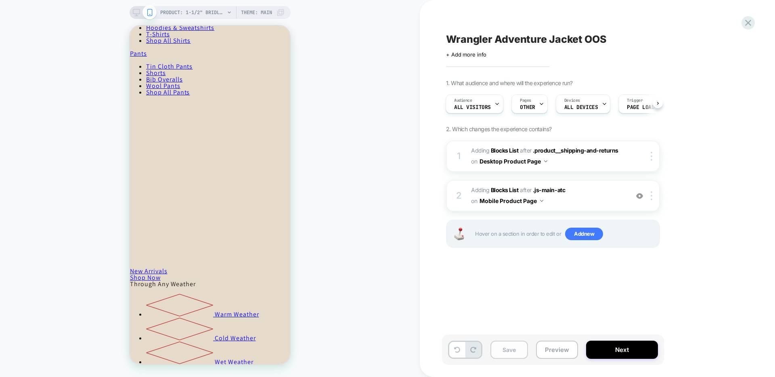
click at [508, 346] on button "Save" at bounding box center [509, 350] width 38 height 18
